Goal: Use online tool/utility: Utilize a website feature to perform a specific function

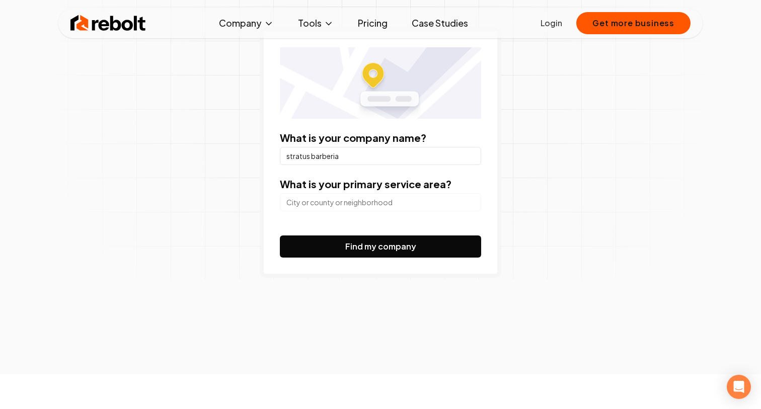
scroll to position [139, 0]
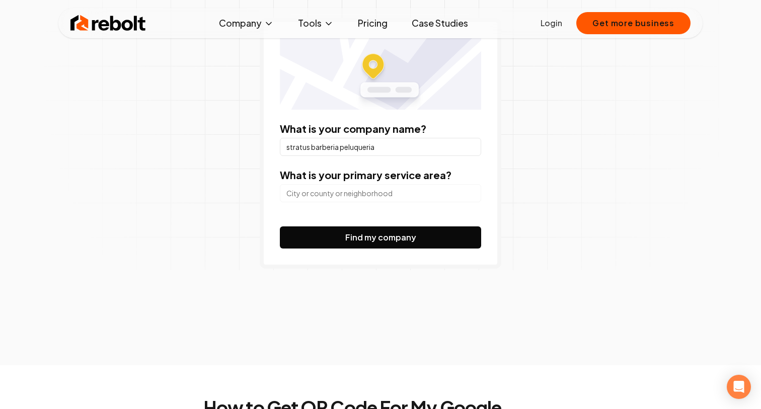
type input "stratus barberia peluqueria"
click at [348, 197] on input "search" at bounding box center [380, 193] width 201 height 18
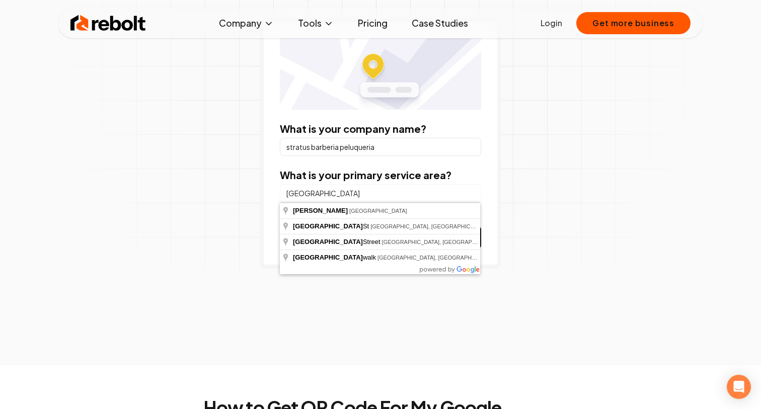
click at [353, 195] on input "[GEOGRAPHIC_DATA]" at bounding box center [380, 193] width 201 height 18
click at [359, 190] on input "[GEOGRAPHIC_DATA]" at bounding box center [380, 193] width 201 height 18
click at [367, 190] on input "[GEOGRAPHIC_DATA]" at bounding box center [380, 193] width 201 height 18
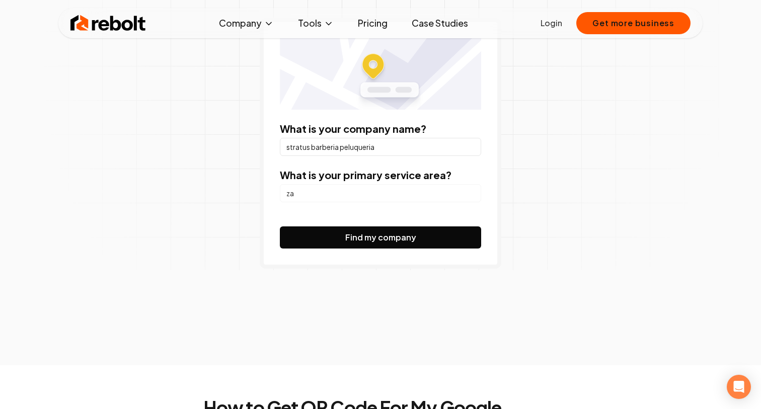
type input "z"
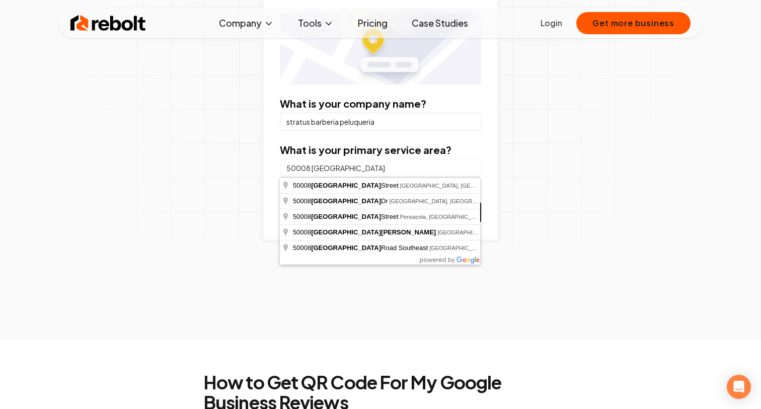
scroll to position [167, 0]
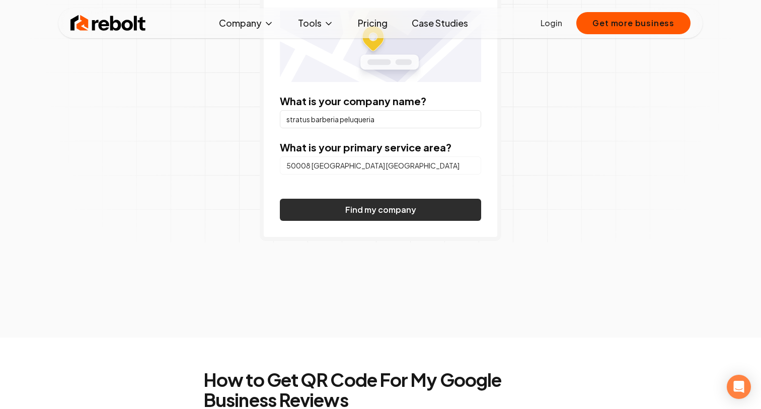
click at [357, 220] on button "Find my company" at bounding box center [380, 210] width 201 height 22
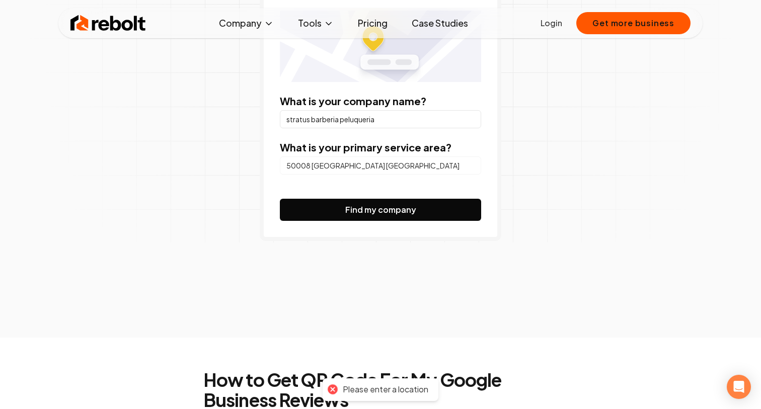
click at [373, 156] on div "50008 [GEOGRAPHIC_DATA] [GEOGRAPHIC_DATA]" at bounding box center [380, 165] width 201 height 20
click at [373, 167] on input "50008 [GEOGRAPHIC_DATA] [GEOGRAPHIC_DATA]" at bounding box center [380, 166] width 201 height 18
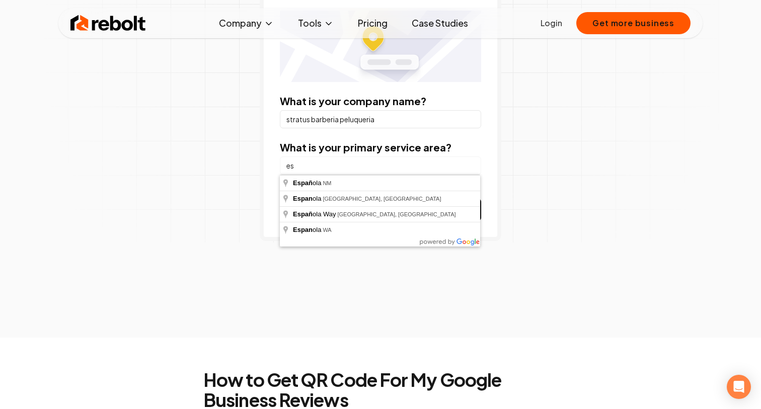
type input "e"
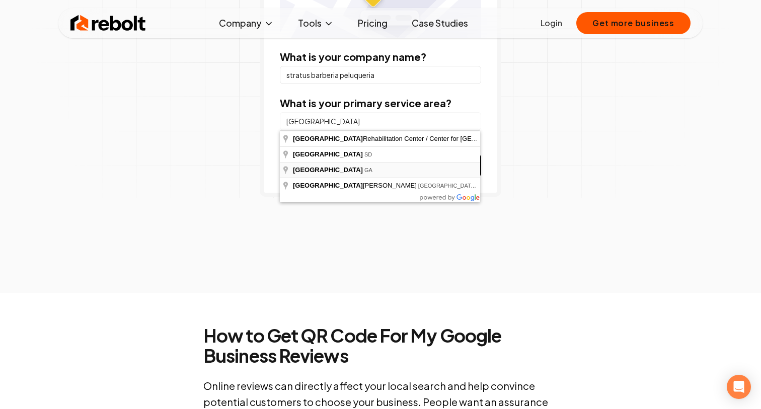
scroll to position [211, 0]
type input "[GEOGRAPHIC_DATA]"
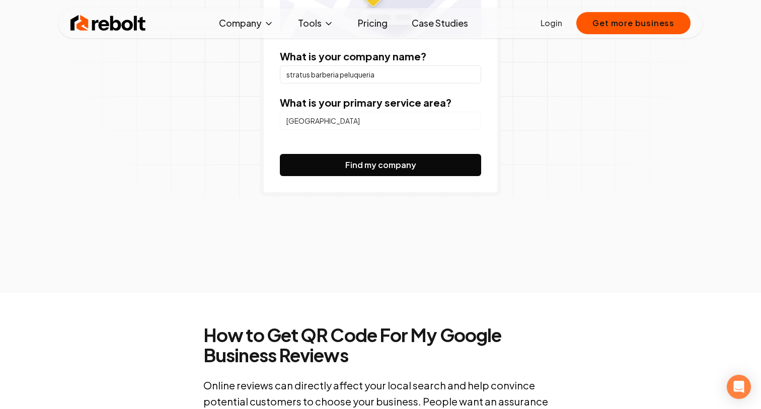
click at [551, 179] on div "Generate a QR code for your Google Business Profile Reviews What is your compan…" at bounding box center [380, 55] width 515 height 476
